Goal: Information Seeking & Learning: Learn about a topic

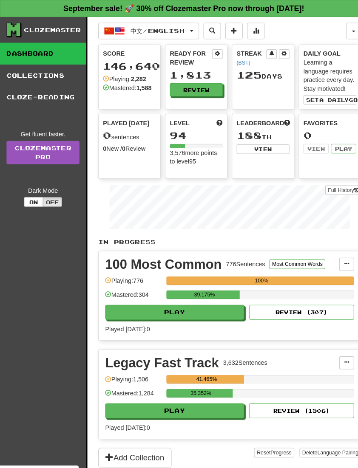
scroll to position [1, 0]
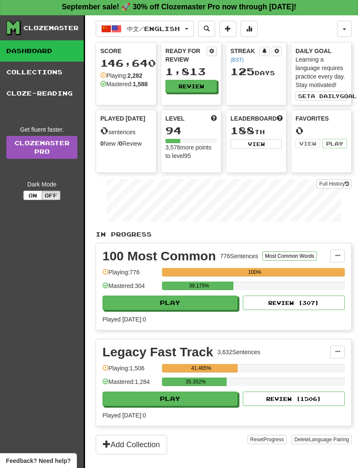
click at [126, 309] on button "Play" at bounding box center [169, 303] width 135 height 14
select select "**"
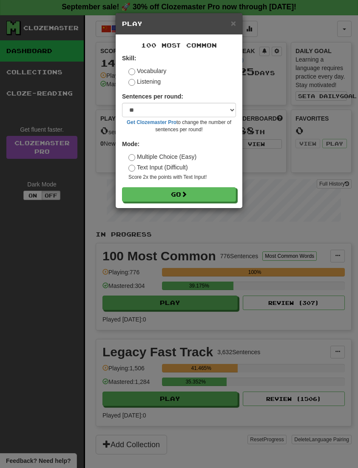
click at [135, 193] on button "Go" at bounding box center [179, 194] width 114 height 14
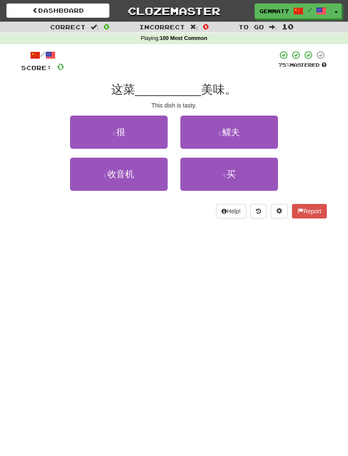
click at [84, 125] on button "1 . 很" at bounding box center [119, 132] width 98 height 33
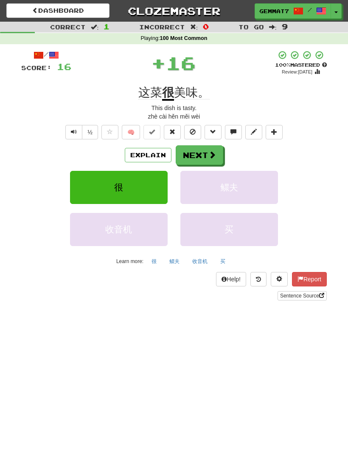
click at [213, 161] on button "Next" at bounding box center [200, 155] width 48 height 20
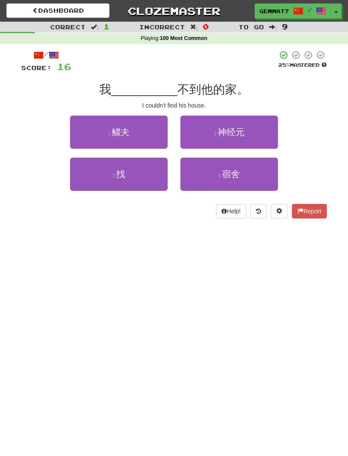
click at [99, 171] on button "3 . 找" at bounding box center [119, 174] width 98 height 33
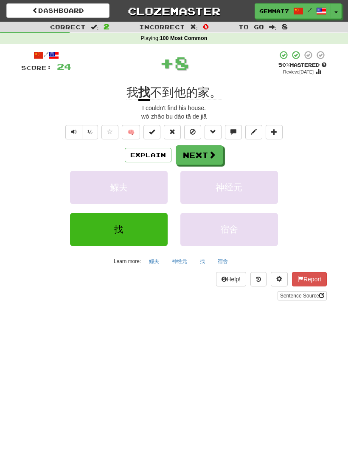
click at [209, 151] on span at bounding box center [213, 155] width 8 height 8
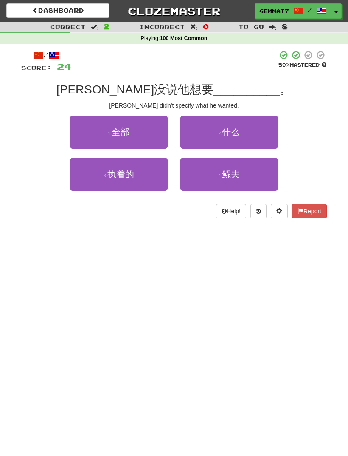
click at [247, 135] on button "2 . 什么" at bounding box center [230, 132] width 98 height 33
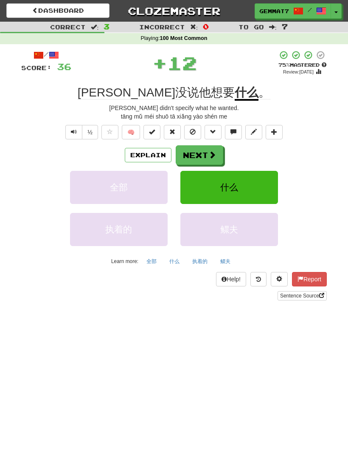
click at [202, 158] on button "Next" at bounding box center [200, 155] width 48 height 20
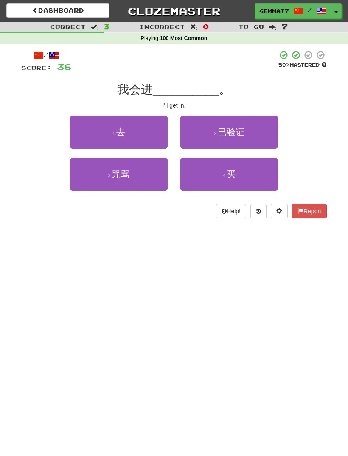
click at [84, 129] on button "1 . 去" at bounding box center [119, 132] width 98 height 33
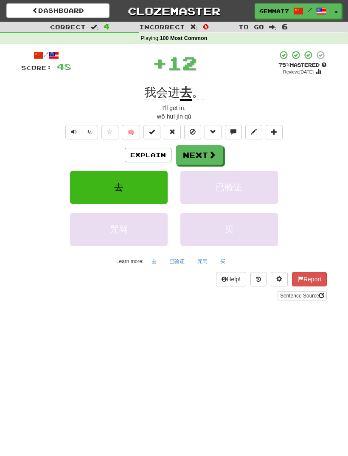
click at [206, 157] on button "Next" at bounding box center [200, 155] width 48 height 20
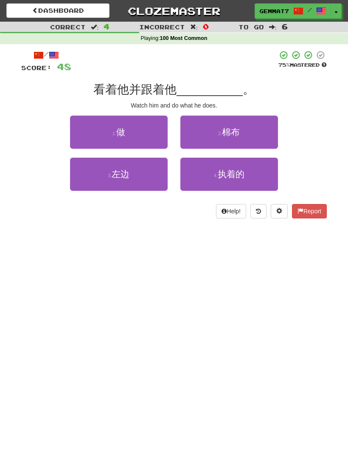
click at [86, 131] on button "1 . 做" at bounding box center [119, 132] width 98 height 33
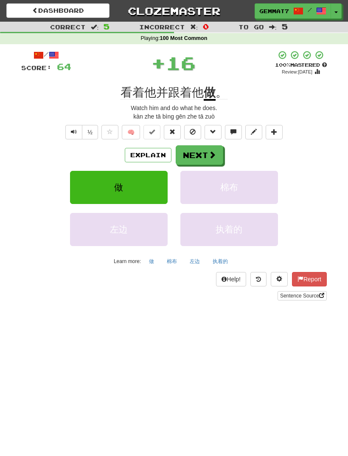
click at [208, 162] on button "Next" at bounding box center [200, 155] width 48 height 20
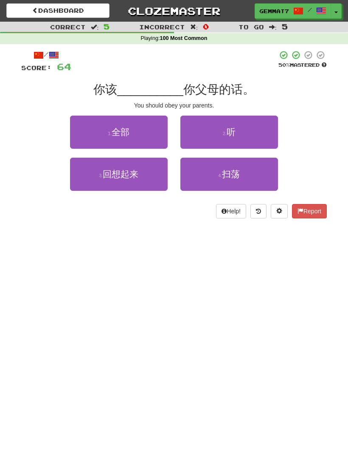
click at [245, 138] on button "2 . 听" at bounding box center [230, 132] width 98 height 33
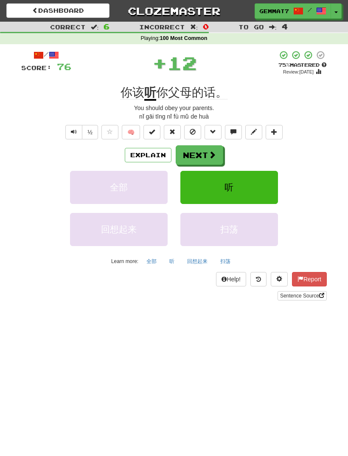
click at [206, 161] on button "Next" at bounding box center [200, 155] width 48 height 20
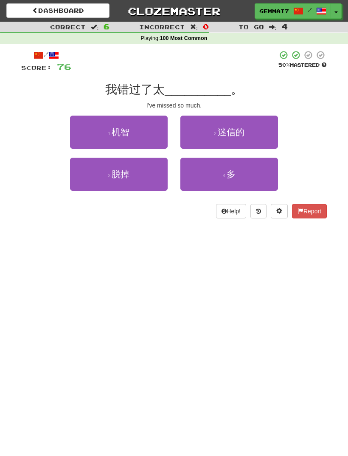
click at [245, 180] on button "4 . 多" at bounding box center [230, 174] width 98 height 33
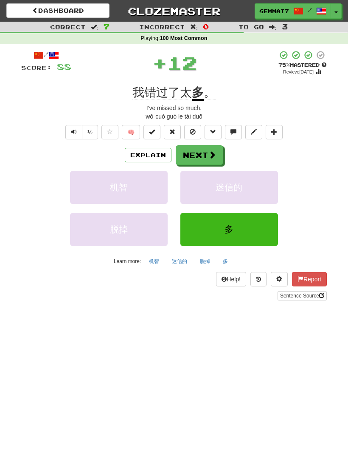
click at [212, 160] on button "Next" at bounding box center [200, 155] width 48 height 20
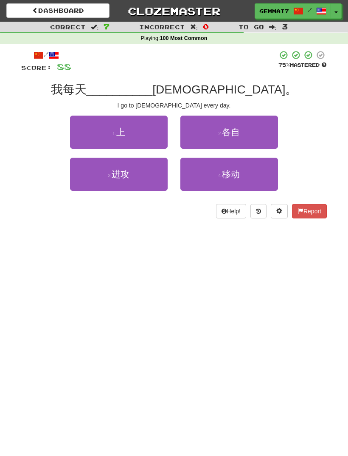
click at [80, 127] on button "1 . 上" at bounding box center [119, 132] width 98 height 33
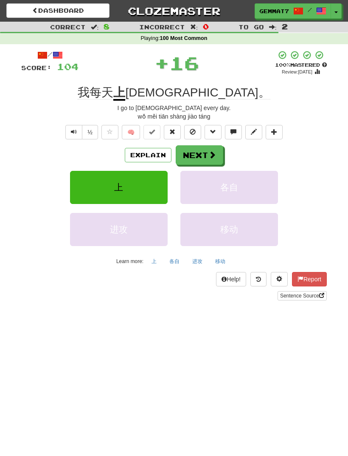
click at [213, 155] on span at bounding box center [213, 155] width 8 height 8
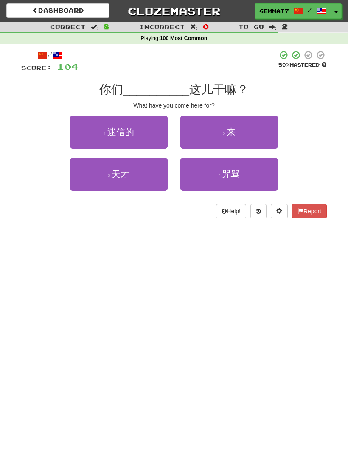
click at [245, 137] on button "2 . 来" at bounding box center [230, 132] width 98 height 33
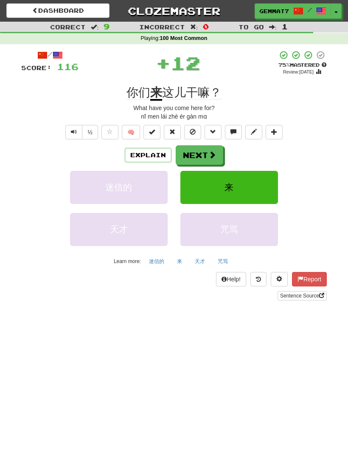
click at [209, 160] on button "Next" at bounding box center [200, 155] width 48 height 20
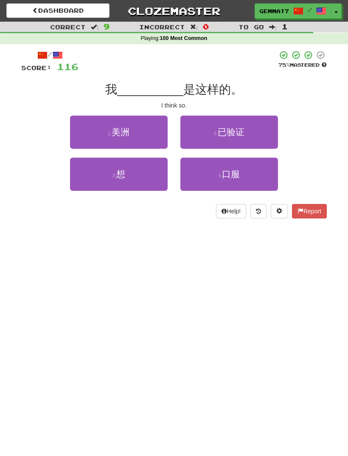
click at [100, 168] on button "3 . 想" at bounding box center [119, 174] width 98 height 33
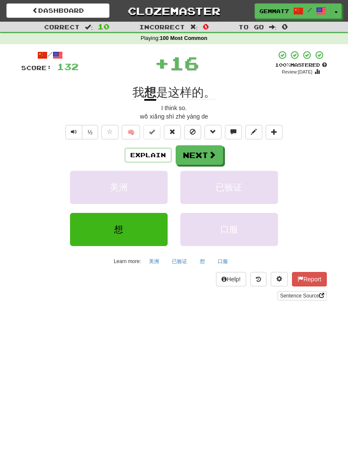
click at [211, 159] on button "Next" at bounding box center [200, 155] width 48 height 20
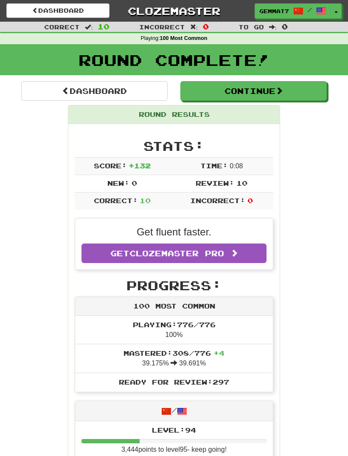
click at [62, 91] on span at bounding box center [66, 91] width 8 height 8
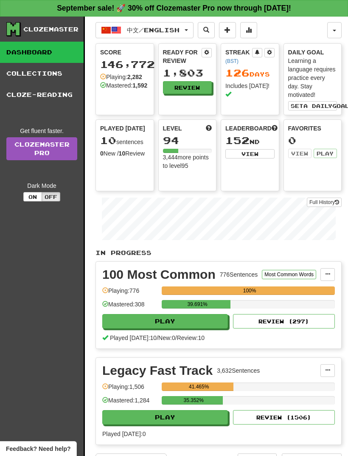
click at [108, 30] on span "button" at bounding box center [106, 30] width 10 height 10
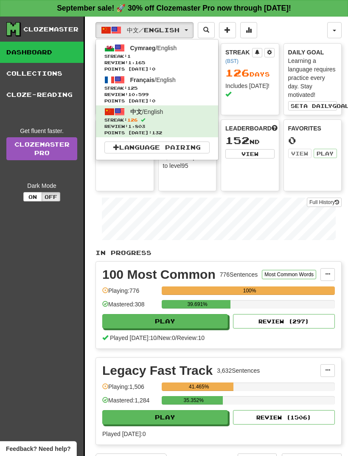
click at [117, 96] on span "Review: 10,599" at bounding box center [156, 94] width 105 height 6
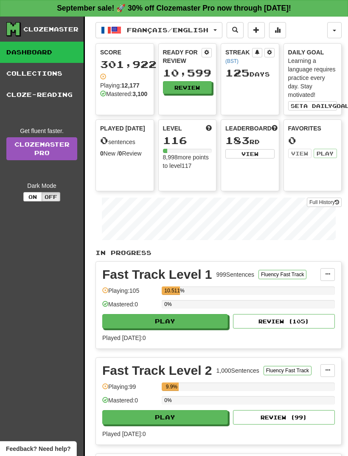
click at [123, 35] on button "Français / English" at bounding box center [159, 30] width 127 height 16
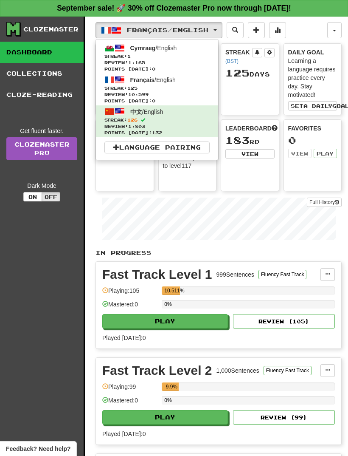
click at [104, 331] on div at bounding box center [174, 228] width 348 height 456
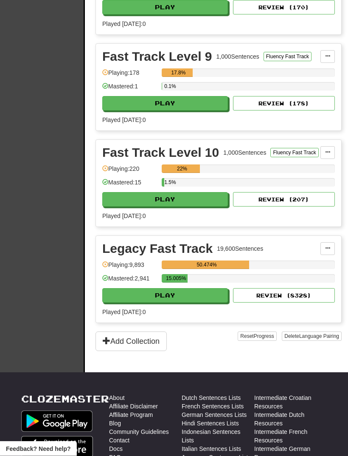
scroll to position [986, 0]
click at [136, 299] on button "Play" at bounding box center [165, 295] width 126 height 14
select select "**"
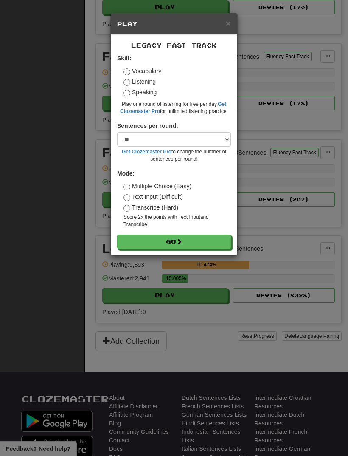
click at [141, 240] on button "Go" at bounding box center [174, 241] width 114 height 14
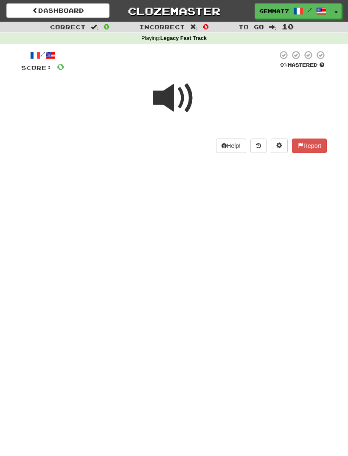
click at [185, 93] on span at bounding box center [174, 98] width 42 height 42
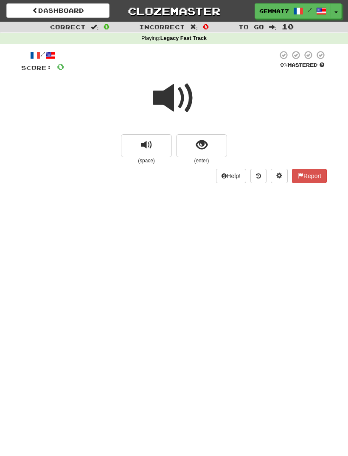
click at [202, 145] on span "show sentence" at bounding box center [201, 144] width 11 height 11
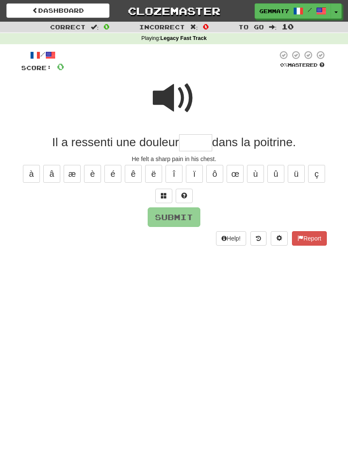
click at [171, 103] on span at bounding box center [174, 98] width 42 height 42
click at [182, 142] on input "text" at bounding box center [195, 142] width 33 height 17
type input "*"
click at [162, 194] on span at bounding box center [164, 195] width 6 height 6
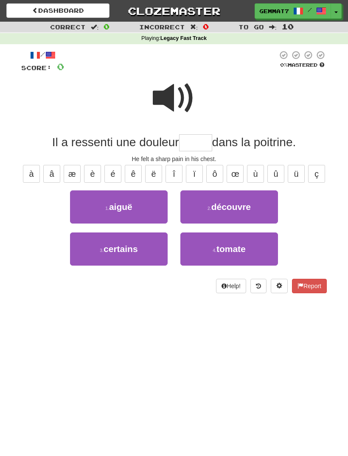
click at [98, 213] on button "1 . aiguë" at bounding box center [119, 206] width 98 height 33
type input "*****"
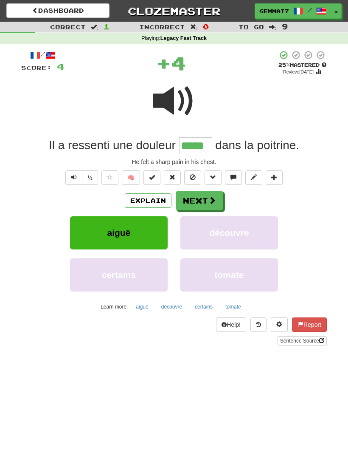
click at [141, 308] on button "aiguë" at bounding box center [142, 306] width 22 height 13
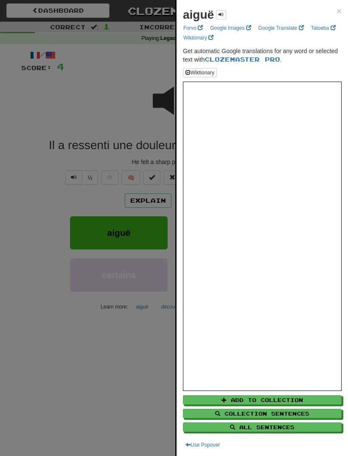
click at [31, 359] on div at bounding box center [174, 228] width 348 height 456
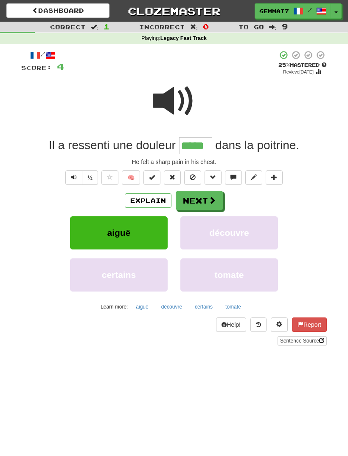
click at [203, 200] on button "Next" at bounding box center [200, 201] width 48 height 20
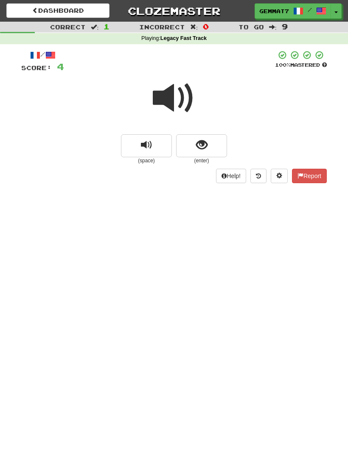
click at [212, 141] on button "show sentence" at bounding box center [201, 145] width 51 height 23
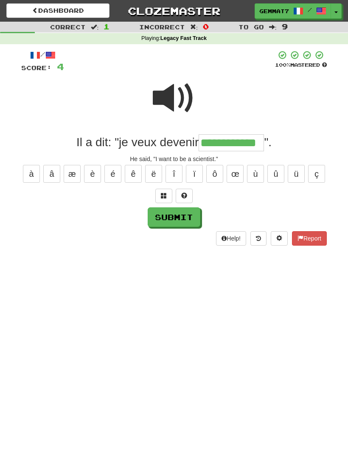
type input "**********"
click at [193, 219] on button "Submit" at bounding box center [174, 217] width 53 height 20
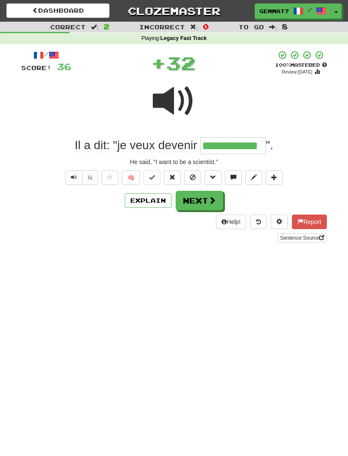
click at [203, 204] on button "Next" at bounding box center [200, 201] width 48 height 20
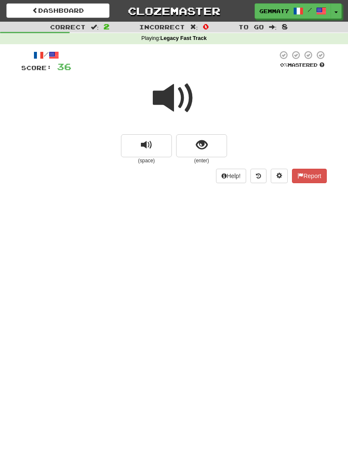
click at [193, 152] on button "show sentence" at bounding box center [201, 145] width 51 height 23
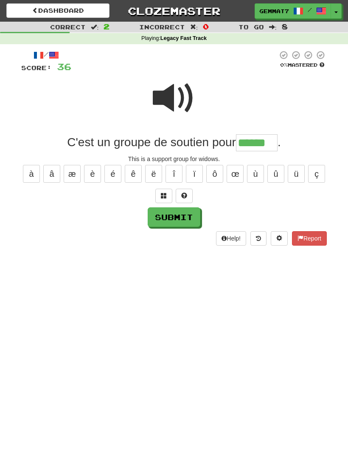
type input "******"
click at [195, 219] on button "Submit" at bounding box center [174, 217] width 53 height 20
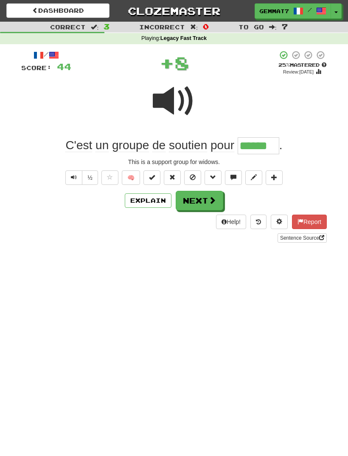
click at [210, 203] on span at bounding box center [213, 200] width 8 height 8
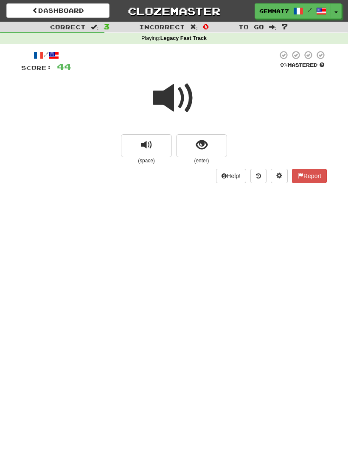
click at [192, 147] on button "show sentence" at bounding box center [201, 145] width 51 height 23
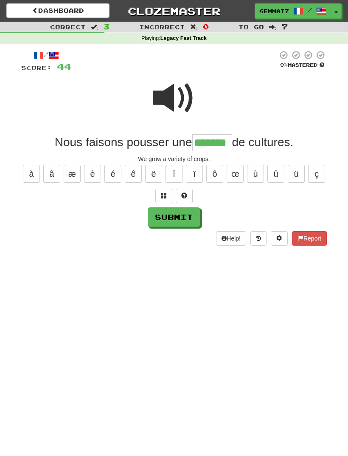
type input "*******"
click at [187, 212] on button "Submit" at bounding box center [174, 217] width 53 height 20
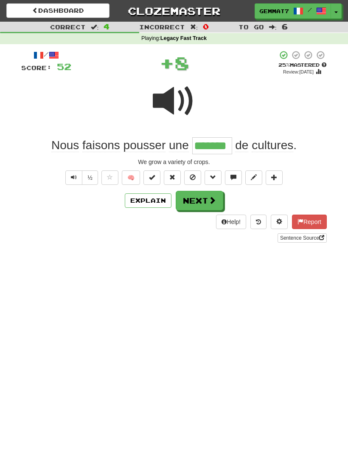
click at [204, 206] on button "Next" at bounding box center [200, 201] width 48 height 20
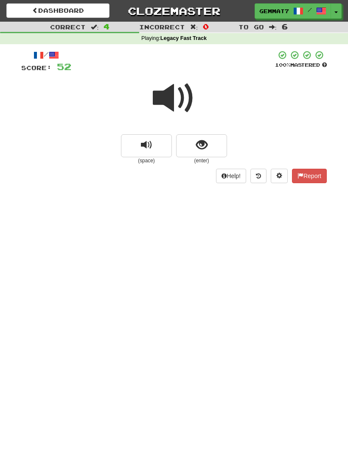
click at [219, 149] on button "show sentence" at bounding box center [201, 145] width 51 height 23
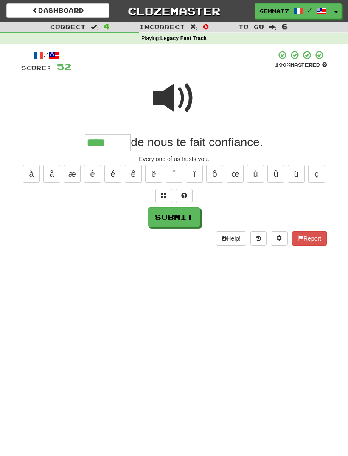
click at [163, 189] on button at bounding box center [163, 196] width 17 height 14
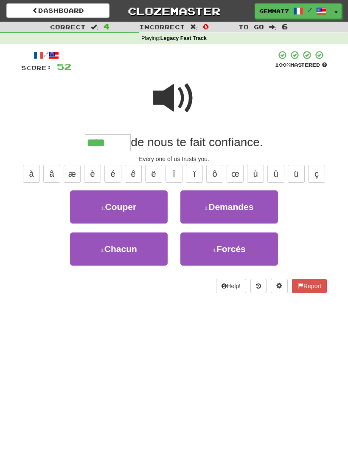
click at [93, 252] on button "3 . Chacun" at bounding box center [119, 248] width 98 height 33
type input "******"
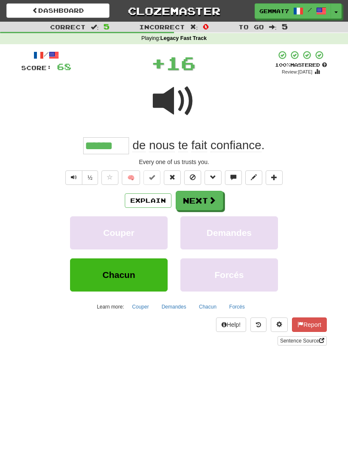
click at [208, 206] on button "Next" at bounding box center [200, 201] width 48 height 20
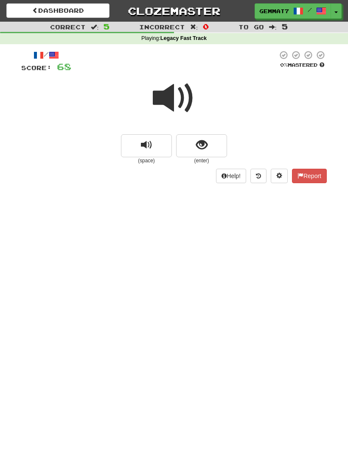
click at [206, 155] on button "show sentence" at bounding box center [201, 145] width 51 height 23
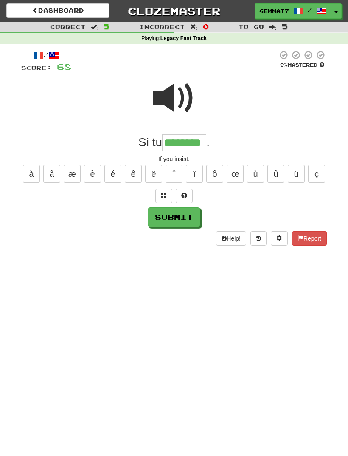
type input "********"
click at [188, 215] on button "Submit" at bounding box center [174, 217] width 53 height 20
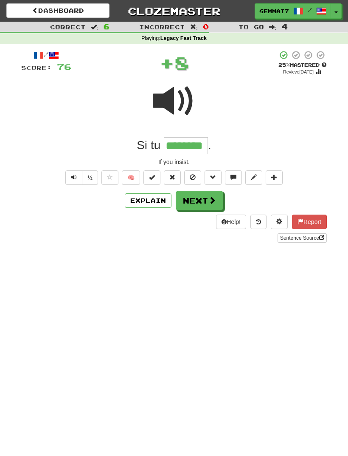
click at [212, 201] on span at bounding box center [213, 200] width 8 height 8
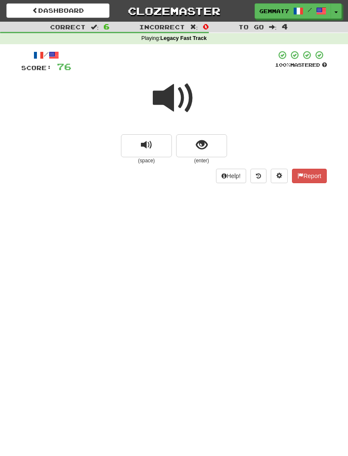
click at [219, 141] on button "show sentence" at bounding box center [201, 145] width 51 height 23
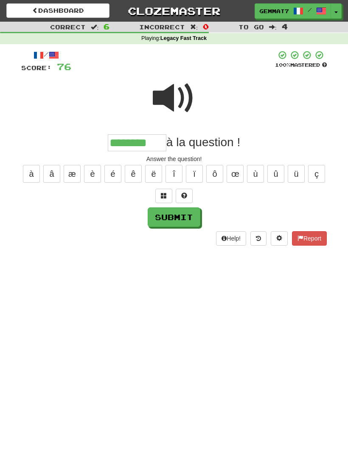
click at [178, 218] on button "Submit" at bounding box center [174, 217] width 53 height 20
type input "********"
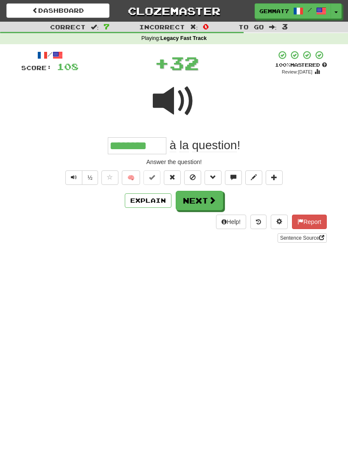
click at [202, 202] on button "Next" at bounding box center [200, 201] width 48 height 20
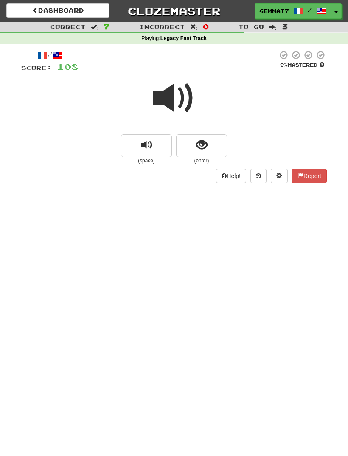
click at [213, 150] on button "show sentence" at bounding box center [201, 145] width 51 height 23
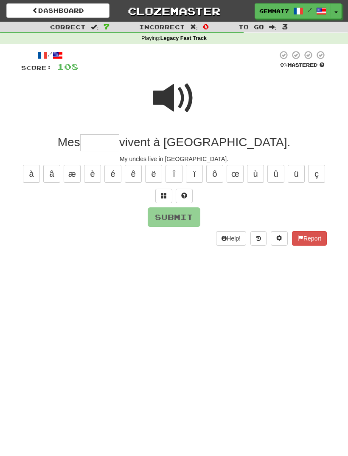
type input "*"
type input "******"
click at [190, 222] on button "Submit" at bounding box center [174, 217] width 53 height 20
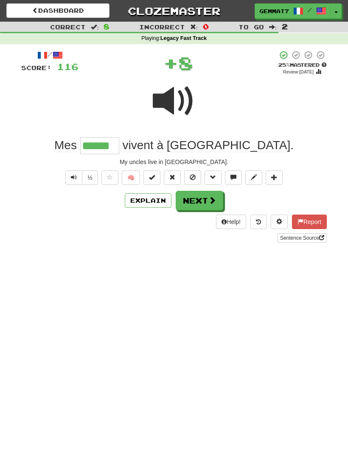
click at [201, 205] on button "Next" at bounding box center [200, 201] width 48 height 20
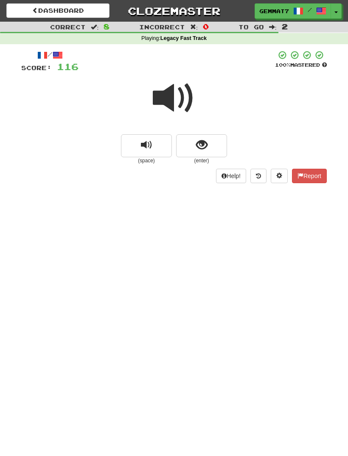
click at [198, 135] on button "show sentence" at bounding box center [201, 145] width 51 height 23
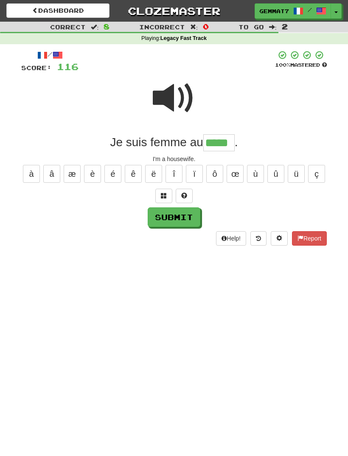
type input "*****"
click at [187, 215] on button "Submit" at bounding box center [174, 217] width 53 height 20
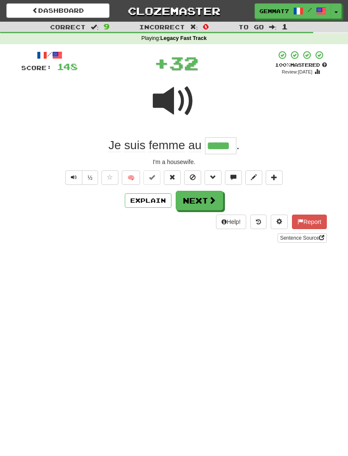
click at [208, 205] on button "Next" at bounding box center [200, 201] width 48 height 20
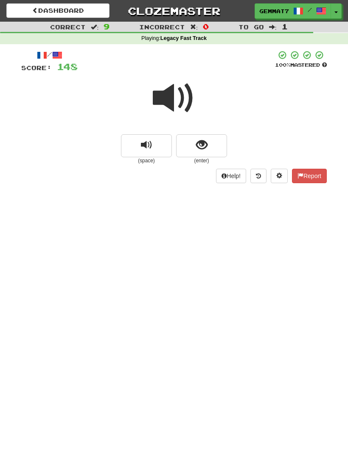
click at [216, 155] on button "show sentence" at bounding box center [201, 145] width 51 height 23
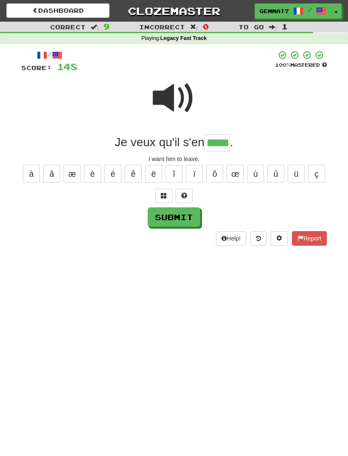
type input "*****"
click at [178, 221] on button "Submit" at bounding box center [174, 217] width 53 height 20
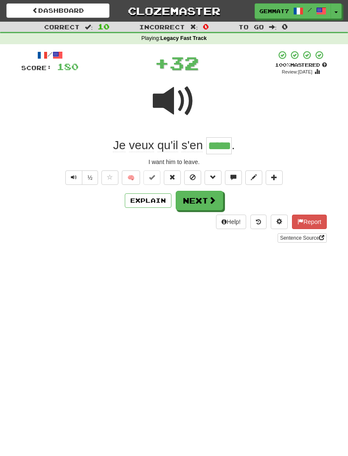
click at [213, 196] on span at bounding box center [213, 200] width 8 height 8
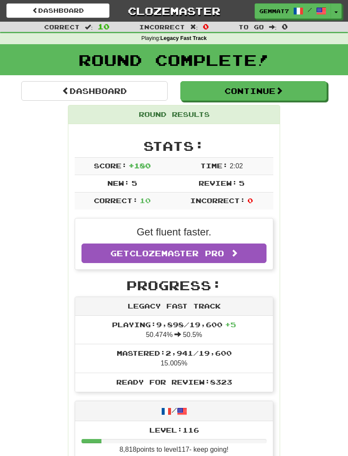
click at [59, 75] on div "Round Complete!" at bounding box center [174, 62] width 348 height 37
click at [52, 88] on link "Dashboard" at bounding box center [94, 91] width 147 height 20
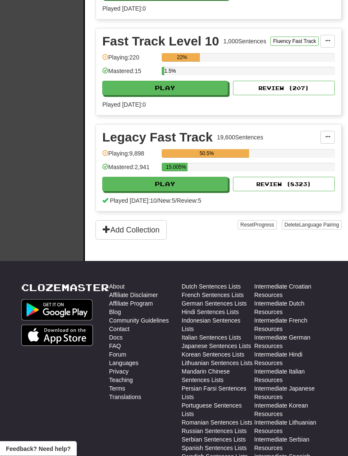
scroll to position [1098, 0]
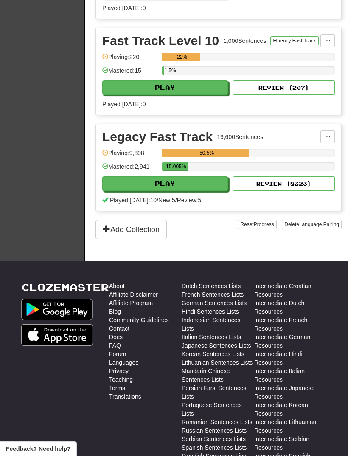
click at [117, 186] on button "Play" at bounding box center [165, 183] width 126 height 14
select select "**"
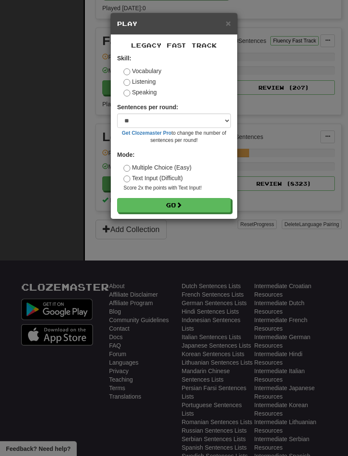
click at [135, 200] on button "Go" at bounding box center [174, 205] width 114 height 14
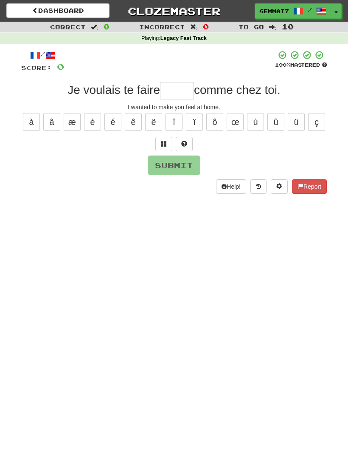
click at [182, 89] on input "text" at bounding box center [177, 90] width 34 height 17
type input "*"
click at [162, 150] on button at bounding box center [163, 144] width 17 height 14
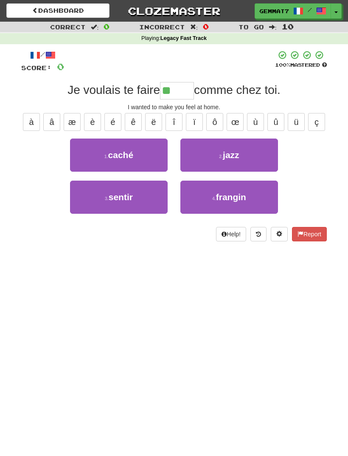
click at [96, 197] on button "3 . sentir" at bounding box center [119, 197] width 98 height 33
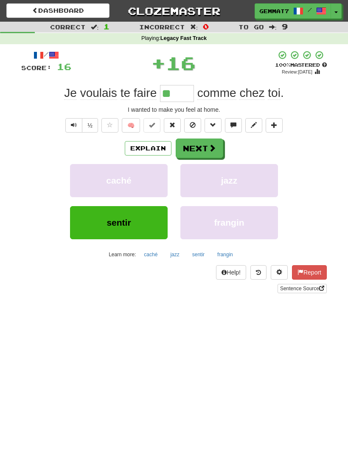
type input "******"
click at [207, 154] on button "Next" at bounding box center [200, 148] width 48 height 20
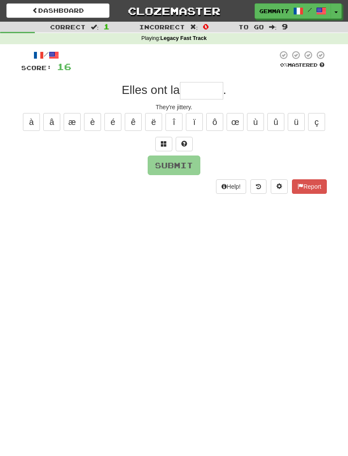
click at [160, 143] on button at bounding box center [163, 144] width 17 height 14
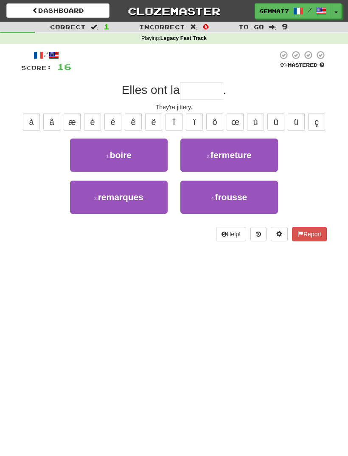
click at [195, 199] on button "4 . frousse" at bounding box center [230, 197] width 98 height 33
type input "*******"
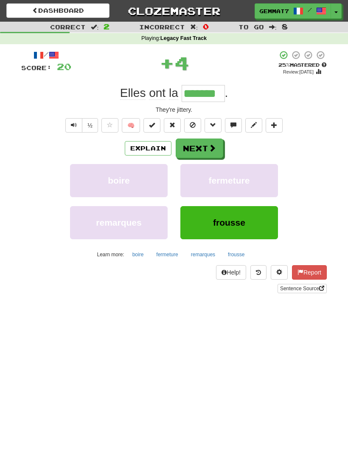
click at [238, 249] on button "frousse" at bounding box center [236, 254] width 26 height 13
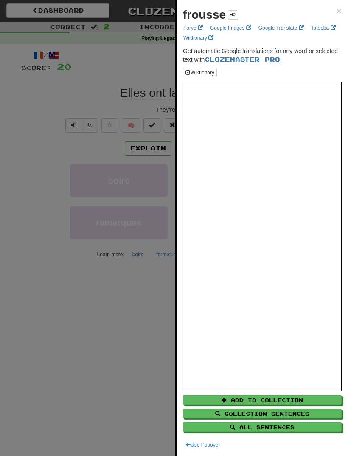
click at [47, 330] on div at bounding box center [174, 228] width 348 height 456
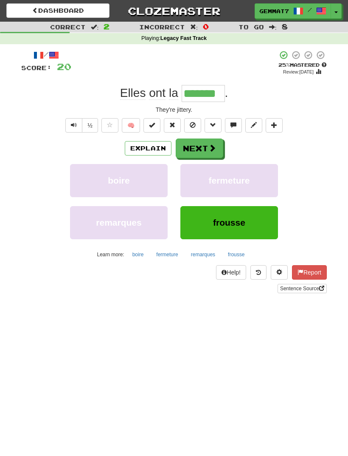
click at [206, 154] on button "Next" at bounding box center [200, 148] width 48 height 20
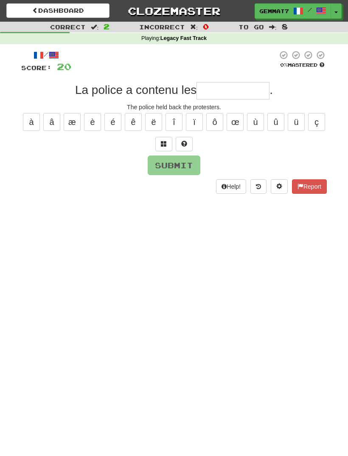
type input "*"
type input "**********"
click at [185, 181] on div "**********" at bounding box center [174, 122] width 306 height 144
click at [190, 160] on button "Submit" at bounding box center [174, 165] width 53 height 20
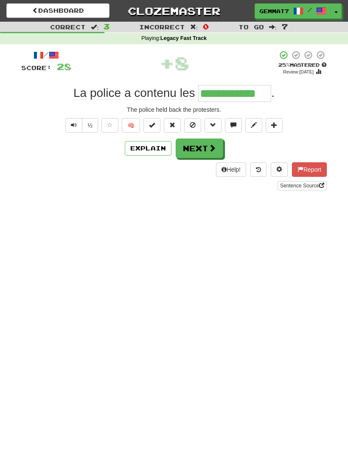
click at [211, 147] on span at bounding box center [213, 148] width 8 height 8
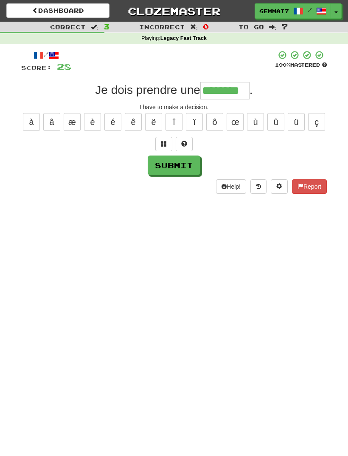
type input "********"
click at [200, 163] on button "Submit" at bounding box center [174, 165] width 53 height 20
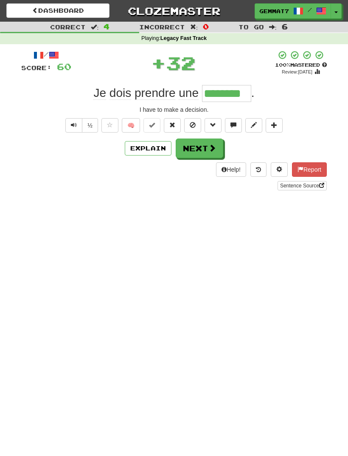
click at [209, 149] on span at bounding box center [213, 148] width 8 height 8
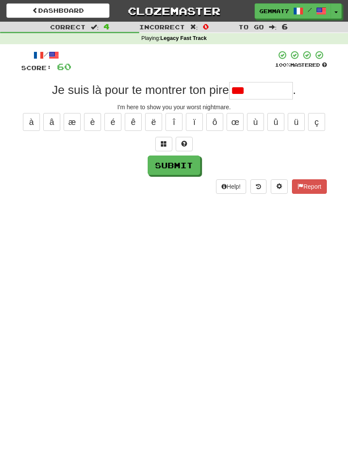
type input "*"
type input "*********"
click at [166, 169] on button "Submit" at bounding box center [174, 165] width 53 height 20
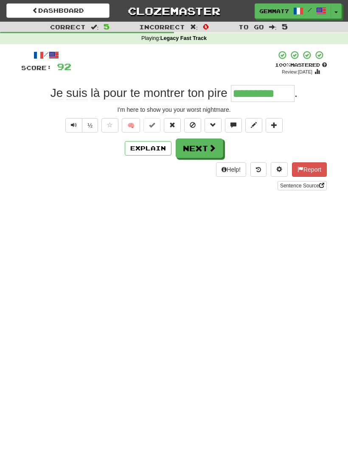
click at [202, 149] on button "Next" at bounding box center [200, 148] width 48 height 20
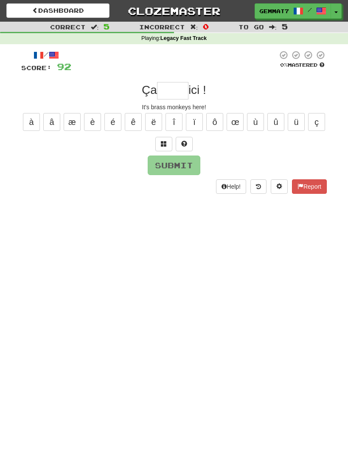
click at [168, 147] on button at bounding box center [163, 144] width 17 height 14
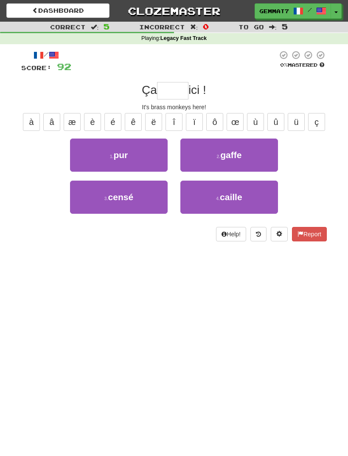
type input "*"
click at [254, 206] on button "4 . caille" at bounding box center [230, 197] width 98 height 33
type input "******"
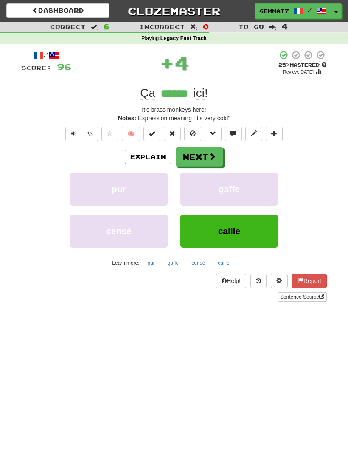
click at [142, 150] on button "Explain" at bounding box center [148, 157] width 47 height 14
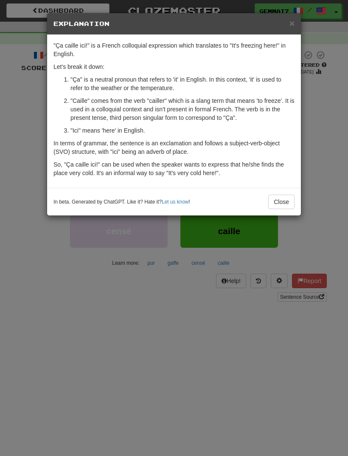
click at [23, 368] on div "× Explanation "Ça caille ici!" is a French colloquial expression which translat…" at bounding box center [174, 228] width 348 height 456
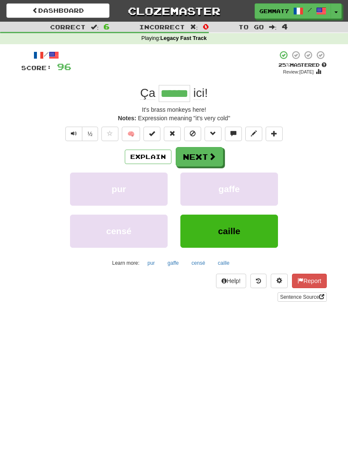
click at [139, 152] on button "Explain" at bounding box center [148, 157] width 47 height 14
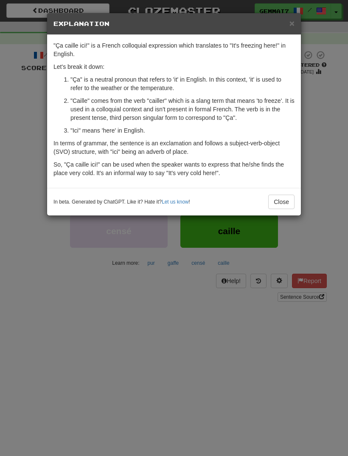
click at [40, 375] on div "× Explanation "Ça caille ici!" is a French colloquial expression which translat…" at bounding box center [174, 228] width 348 height 456
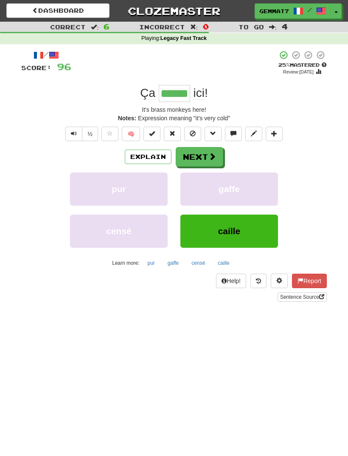
click at [204, 158] on button "Next" at bounding box center [200, 157] width 48 height 20
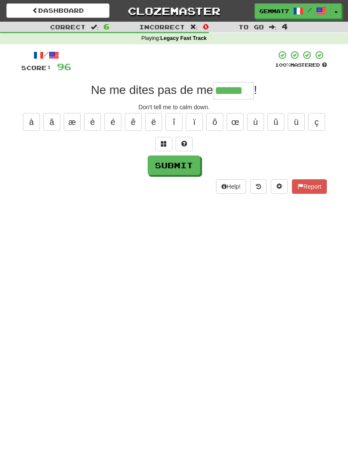
type input "******"
click at [195, 164] on button "Submit" at bounding box center [174, 165] width 53 height 20
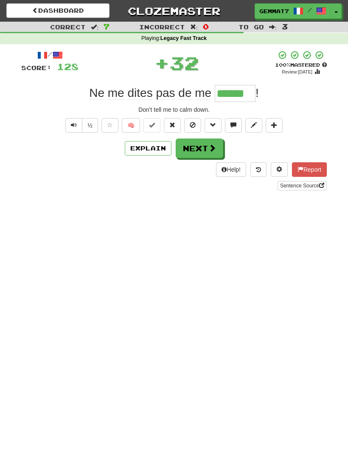
click at [206, 153] on button "Next" at bounding box center [200, 148] width 48 height 20
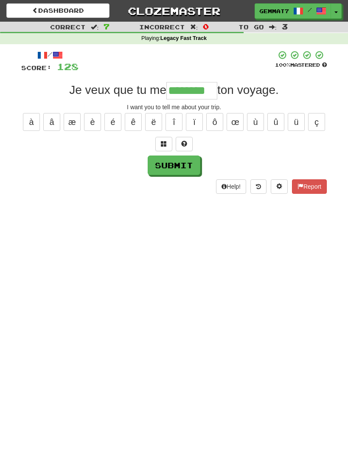
type input "********"
click at [187, 168] on button "Submit" at bounding box center [174, 165] width 53 height 20
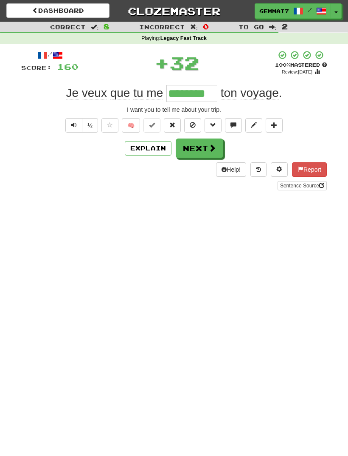
click at [205, 143] on button "Next" at bounding box center [200, 148] width 48 height 20
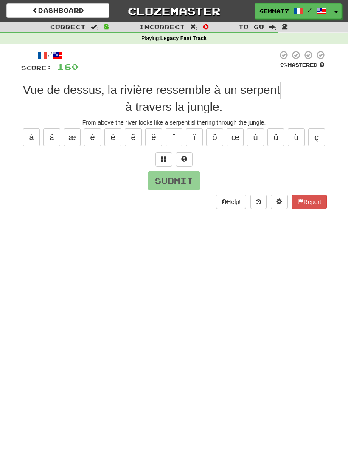
type input "*"
click at [158, 156] on button at bounding box center [163, 159] width 17 height 14
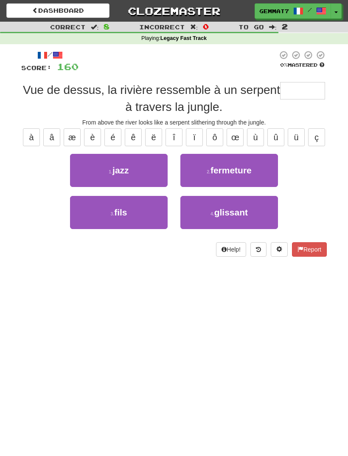
click at [258, 210] on button "4 . glissant" at bounding box center [230, 212] width 98 height 33
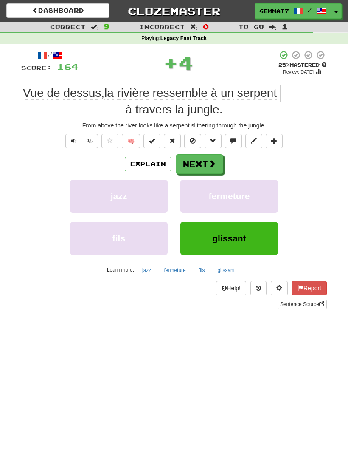
type input "********"
click at [207, 166] on button "Next" at bounding box center [200, 164] width 48 height 20
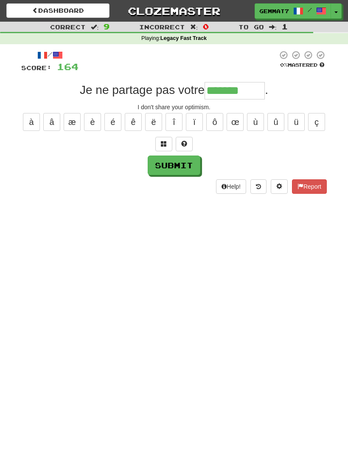
click at [157, 151] on div "/ Score: 164 0 % Mastered Je ne partage pas votre ******* . I don't share your …" at bounding box center [174, 122] width 306 height 144
click at [164, 147] on button at bounding box center [163, 144] width 17 height 14
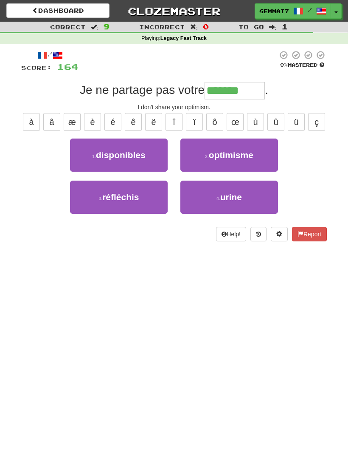
click at [198, 159] on button "2 . optimisme" at bounding box center [230, 154] width 98 height 33
type input "*********"
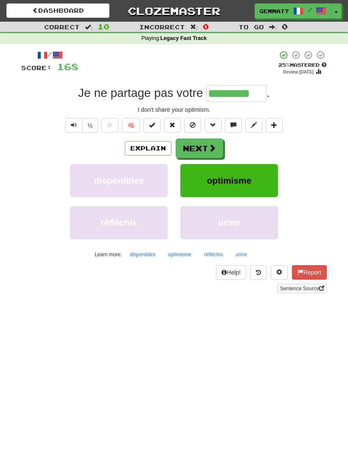
click at [213, 154] on button "Next" at bounding box center [200, 148] width 48 height 20
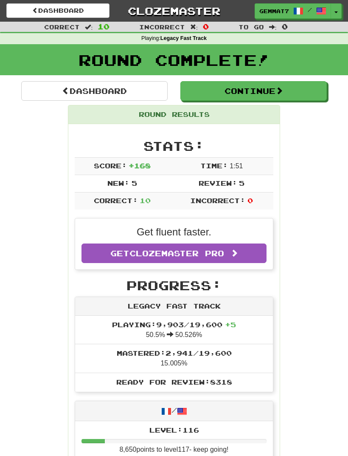
click at [288, 92] on button "Continue" at bounding box center [254, 91] width 147 height 20
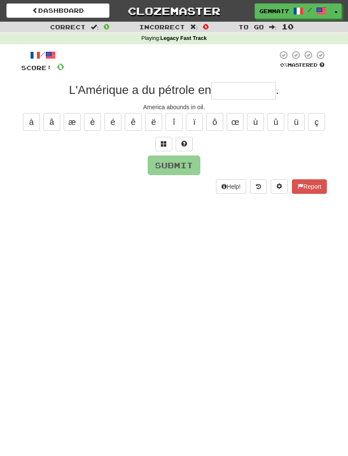
click at [260, 82] on input "text" at bounding box center [244, 90] width 65 height 17
click at [161, 138] on button at bounding box center [163, 144] width 17 height 14
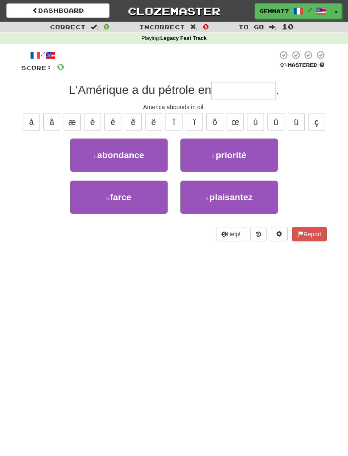
click at [96, 160] on button "1 . abondance" at bounding box center [119, 154] width 98 height 33
type input "*********"
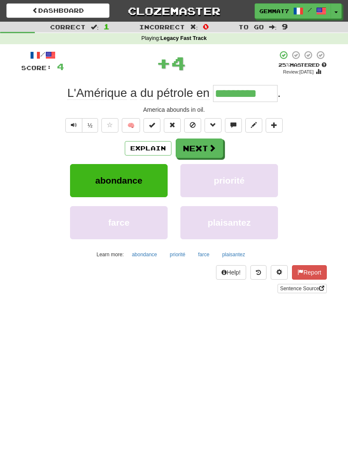
click at [218, 151] on button "Next" at bounding box center [200, 148] width 48 height 20
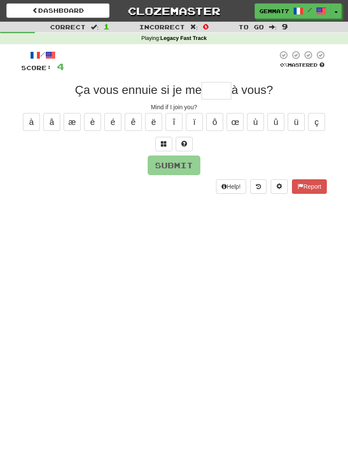
type input "*"
type input "*****"
click at [187, 170] on button "Submit" at bounding box center [174, 165] width 53 height 20
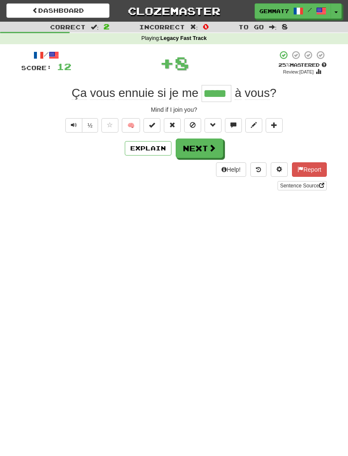
click at [205, 148] on button "Next" at bounding box center [200, 148] width 48 height 20
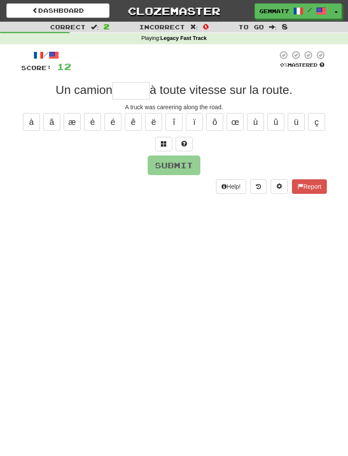
click at [164, 147] on button at bounding box center [163, 144] width 17 height 14
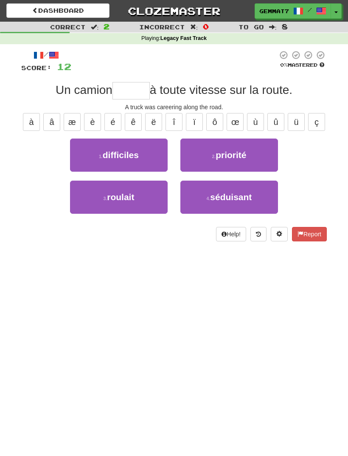
click at [109, 203] on button "3 . roulait" at bounding box center [119, 197] width 98 height 33
type input "*******"
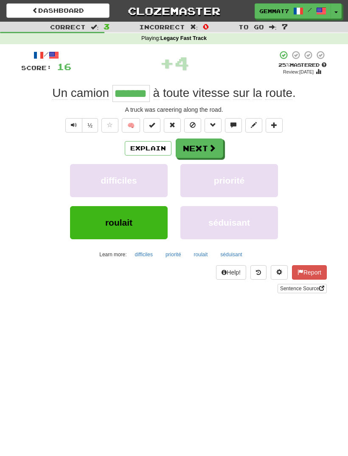
click at [204, 142] on button "Next" at bounding box center [200, 148] width 48 height 20
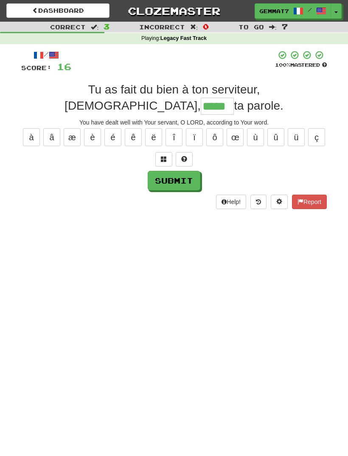
type input "*****"
click at [190, 171] on button "Submit" at bounding box center [174, 181] width 53 height 20
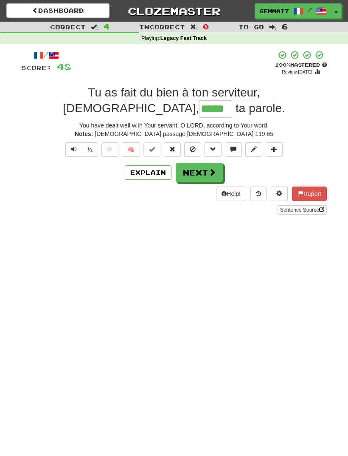
click at [202, 163] on button "Next" at bounding box center [200, 173] width 48 height 20
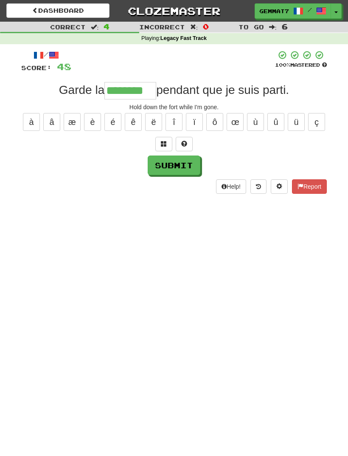
type input "********"
click at [186, 172] on button "Submit" at bounding box center [174, 165] width 53 height 20
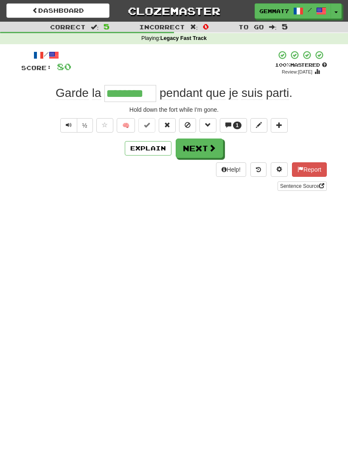
click at [200, 156] on button "Next" at bounding box center [200, 148] width 48 height 20
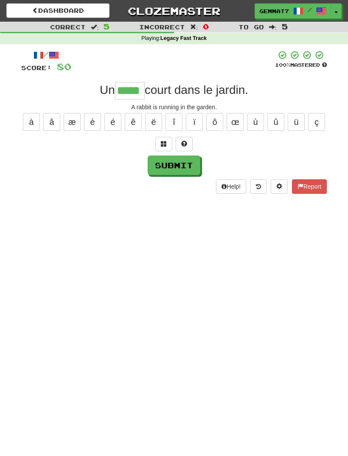
type input "*****"
click at [183, 173] on button "Submit" at bounding box center [174, 165] width 53 height 20
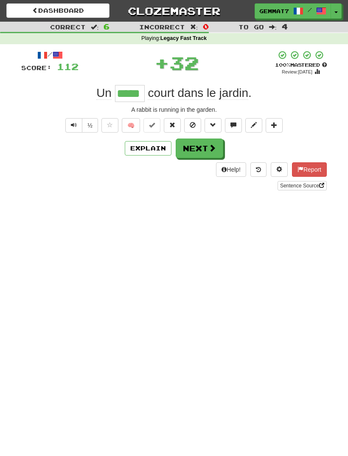
click at [207, 142] on button "Next" at bounding box center [200, 148] width 48 height 20
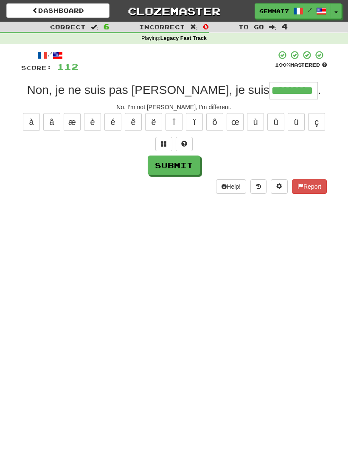
type input "*********"
click at [184, 166] on button "Submit" at bounding box center [174, 165] width 53 height 20
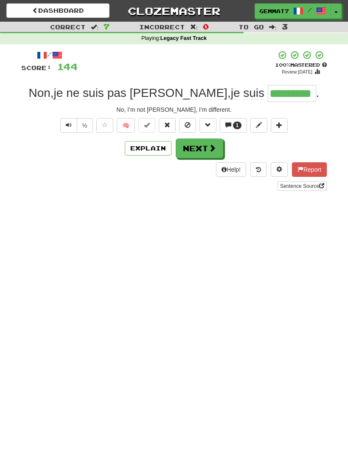
click at [190, 152] on button "Next" at bounding box center [200, 148] width 48 height 20
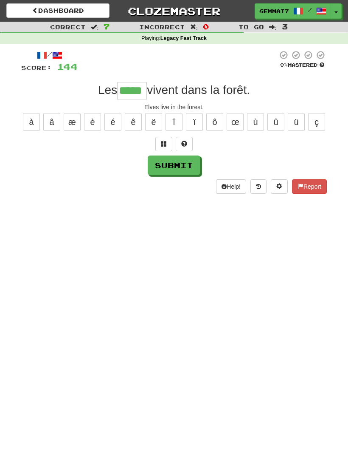
type input "*****"
click at [191, 166] on button "Submit" at bounding box center [174, 165] width 53 height 20
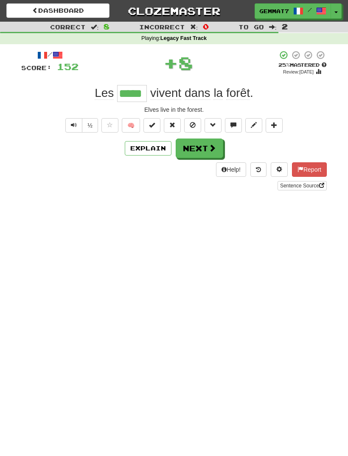
click at [183, 147] on button "Next" at bounding box center [200, 148] width 48 height 20
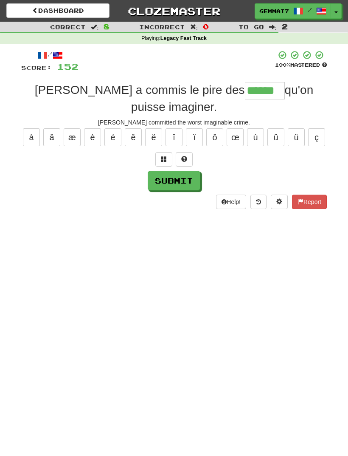
type input "******"
click at [187, 171] on button "Submit" at bounding box center [174, 181] width 53 height 20
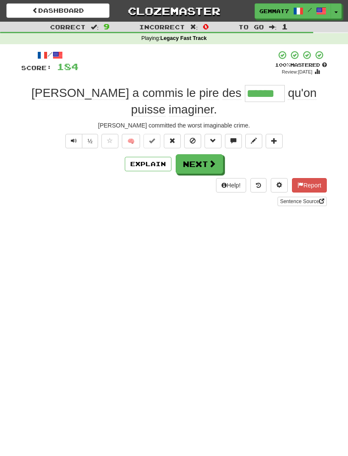
click at [201, 154] on button "Next" at bounding box center [200, 164] width 48 height 20
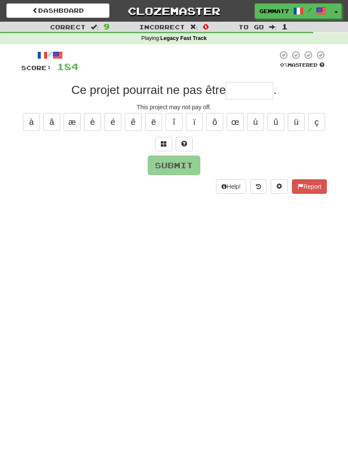
type input "*"
click at [161, 145] on span at bounding box center [164, 144] width 6 height 6
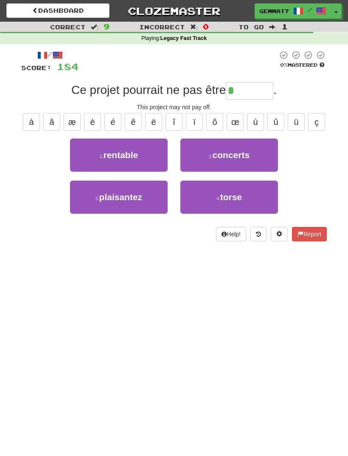
click at [96, 164] on button "1 . rentable" at bounding box center [119, 154] width 98 height 33
type input "********"
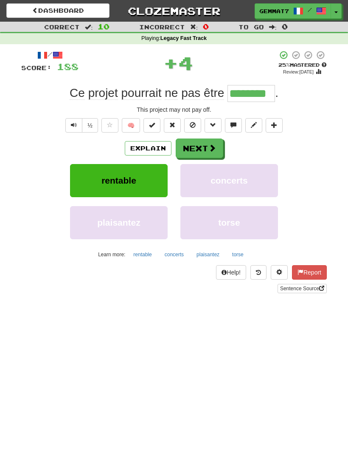
click at [135, 256] on button "rentable" at bounding box center [143, 254] width 28 height 13
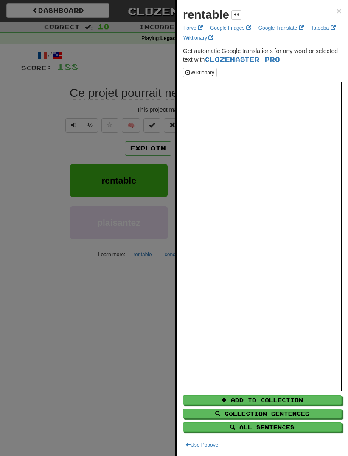
click at [52, 336] on div at bounding box center [174, 228] width 348 height 456
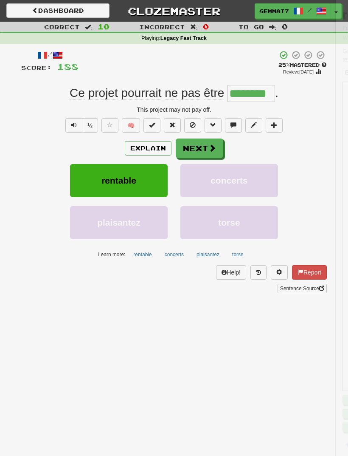
click at [212, 150] on span at bounding box center [213, 148] width 8 height 8
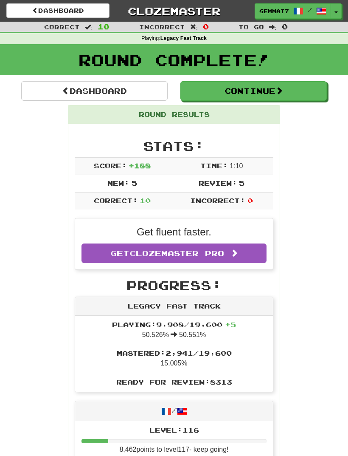
click at [219, 97] on button "Continue" at bounding box center [254, 91] width 147 height 20
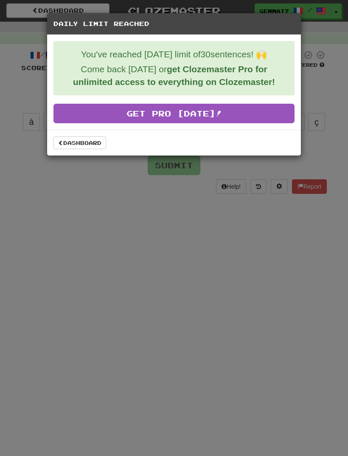
click at [75, 141] on link "Dashboard" at bounding box center [80, 142] width 53 height 13
